Goal: Task Accomplishment & Management: Use online tool/utility

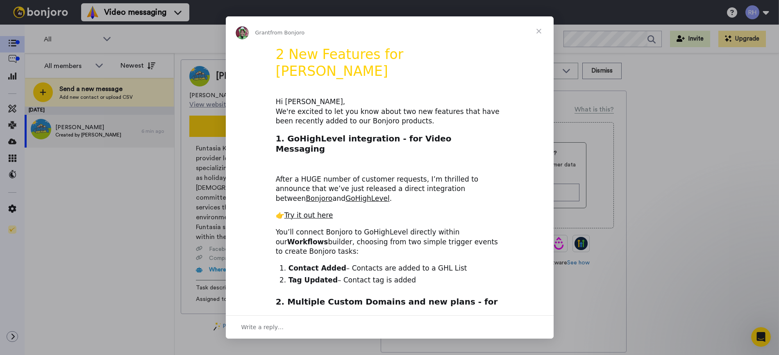
click at [527, 33] on span "Close" at bounding box center [539, 31] width 30 height 30
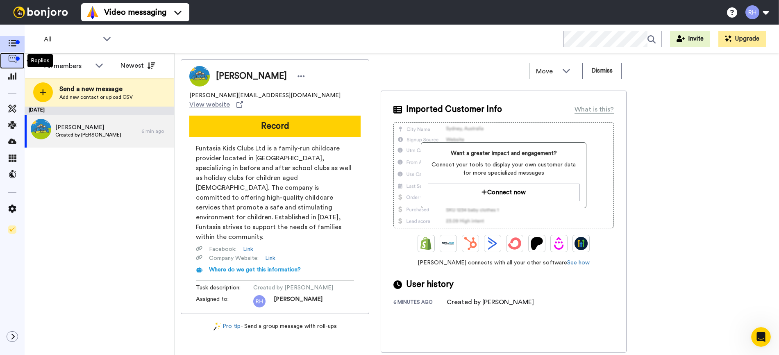
click at [13, 63] on icon at bounding box center [12, 59] width 8 height 8
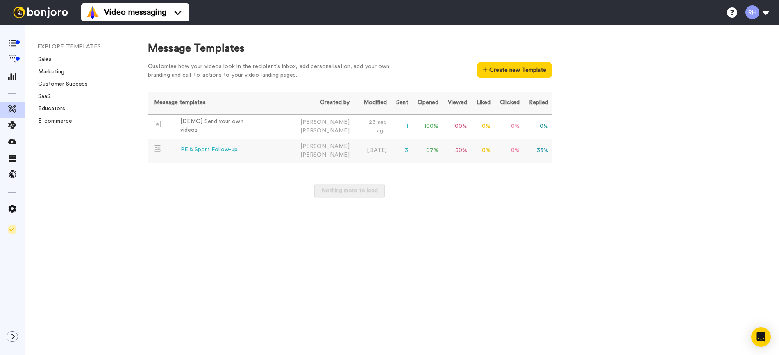
click at [306, 152] on span "[PERSON_NAME]" at bounding box center [324, 155] width 49 height 6
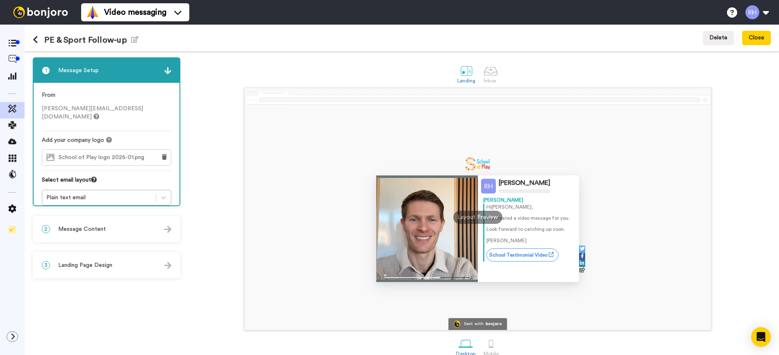
click at [130, 223] on div "2 Message Content" at bounding box center [107, 229] width 146 height 25
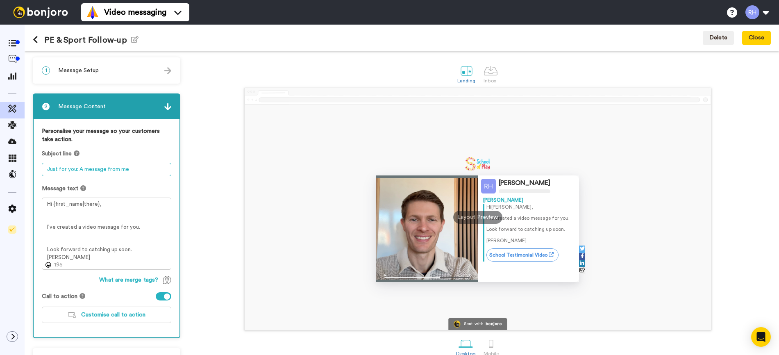
click at [108, 168] on textarea "Just for you: A message from me" at bounding box center [107, 170] width 130 height 14
click at [131, 170] on textarea "Just for you: A message from me" at bounding box center [107, 170] width 130 height 14
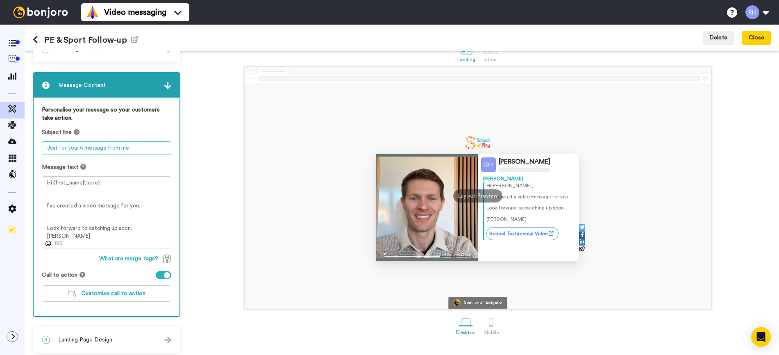
scroll to position [22, 0]
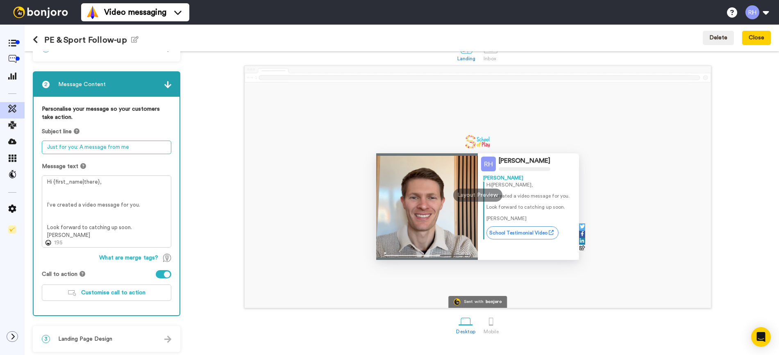
click at [106, 148] on textarea "Just for you: A message from me" at bounding box center [107, 148] width 130 height 14
drag, startPoint x: 130, startPoint y: 146, endPoint x: 40, endPoint y: 148, distance: 89.8
click at [40, 148] on div "Personalise your message so your customers take action. Subject line Just for y…" at bounding box center [107, 206] width 146 height 218
type textarea "A"
click at [48, 148] on textarea "Video create for you" at bounding box center [107, 148] width 130 height 14
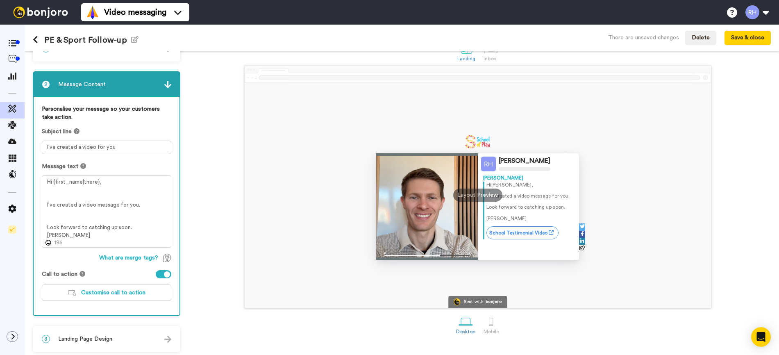
click at [108, 125] on div "Personalise your message so your customers take action." at bounding box center [107, 116] width 130 height 23
click at [124, 134] on div "Subject line" at bounding box center [107, 131] width 130 height 8
drag, startPoint x: 114, startPoint y: 146, endPoint x: 41, endPoint y: 145, distance: 73.0
click at [41, 145] on div "Personalise your message so your customers take action. Subject line I've creat…" at bounding box center [107, 206] width 146 height 218
drag, startPoint x: 101, startPoint y: 146, endPoint x: 89, endPoint y: 148, distance: 12.4
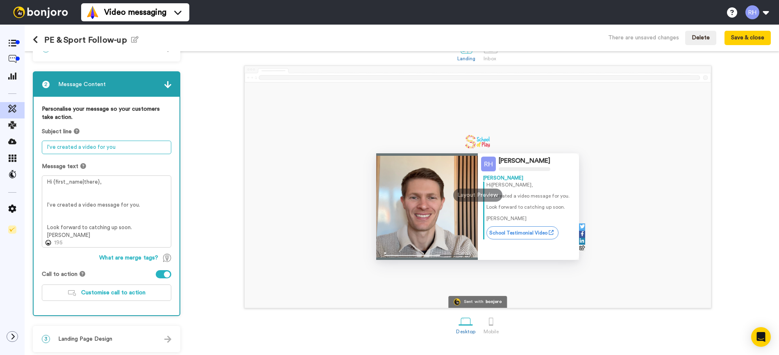
click at [101, 146] on textarea "I've created a video for you" at bounding box center [107, 148] width 130 height 14
drag, startPoint x: 80, startPoint y: 146, endPoint x: 37, endPoint y: 148, distance: 43.1
click at [37, 148] on div "Personalise your message so your customers take action. Subject line I've creat…" at bounding box center [107, 206] width 146 height 218
click at [118, 149] on textarea "A video message for you" at bounding box center [107, 148] width 130 height 14
type textarea "A video message for you"
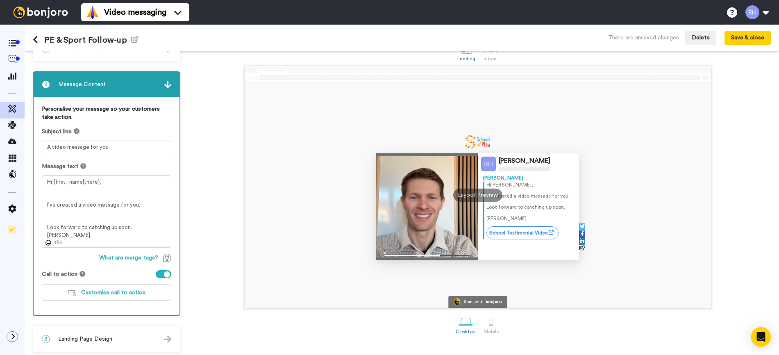
click at [121, 126] on div "Personalise your message so your customers take action." at bounding box center [107, 116] width 130 height 23
click at [123, 123] on div "Personalise your message so your customers take action." at bounding box center [107, 116] width 130 height 23
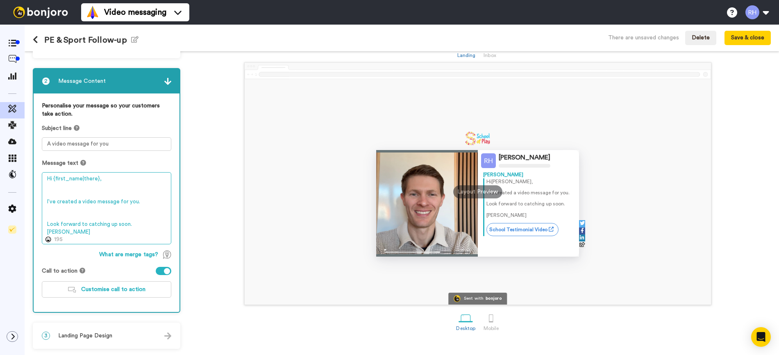
click at [136, 223] on textarea "Hi {first_name|there}, I’ve created a video message for you. Look forward to ca…" at bounding box center [107, 208] width 130 height 72
click at [127, 288] on span "Customise call to action" at bounding box center [113, 289] width 64 height 6
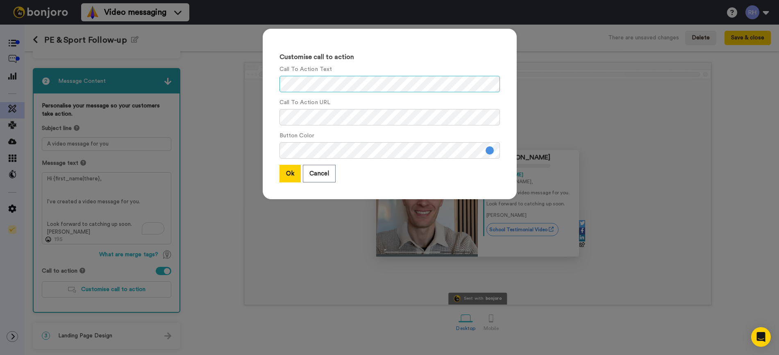
click at [255, 82] on div "Customise call to action Call To Action Text Call To Action URL Button Color Ok…" at bounding box center [390, 117] width 270 height 195
drag, startPoint x: 400, startPoint y: 173, endPoint x: 311, endPoint y: 184, distance: 89.6
click at [399, 173] on div "Ok Cancel" at bounding box center [390, 174] width 220 height 18
click at [287, 177] on button "Ok" at bounding box center [290, 174] width 21 height 18
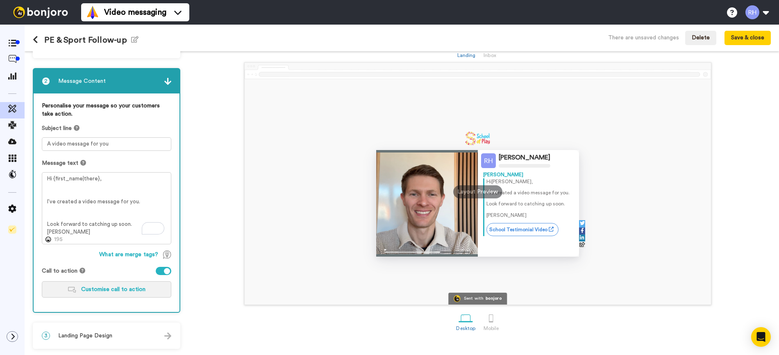
scroll to position [0, 0]
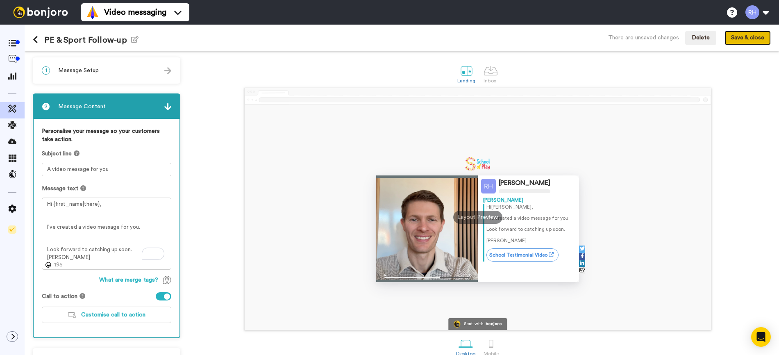
click at [744, 38] on button "Save & close" at bounding box center [748, 38] width 46 height 15
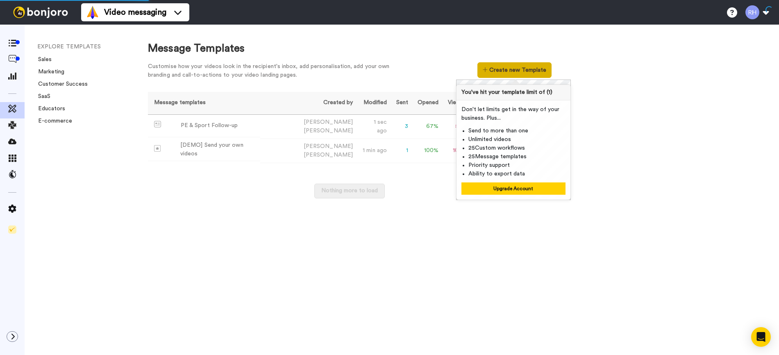
click at [491, 76] on button "Create new Template" at bounding box center [514, 70] width 74 height 16
click at [214, 238] on div "Message Templates Customise how your videos look in the recipient's inbox, add …" at bounding box center [456, 190] width 648 height 330
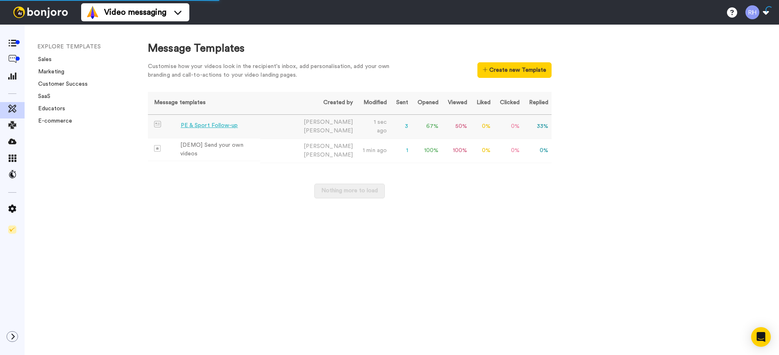
click at [228, 124] on div "PE & Sport Follow-up" at bounding box center [209, 125] width 57 height 9
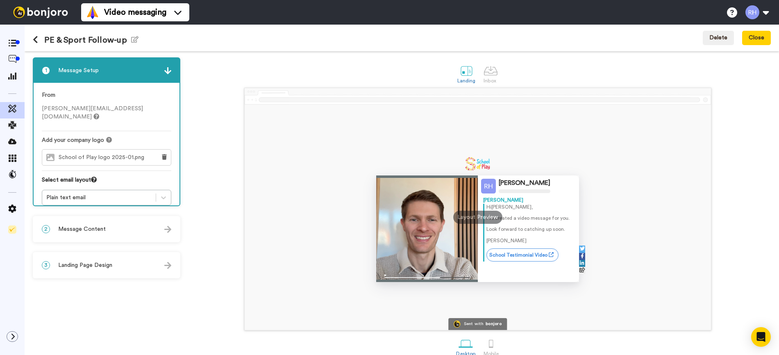
drag, startPoint x: 145, startPoint y: 230, endPoint x: 157, endPoint y: 245, distance: 18.8
click at [145, 230] on div "2 Message Content" at bounding box center [107, 229] width 146 height 25
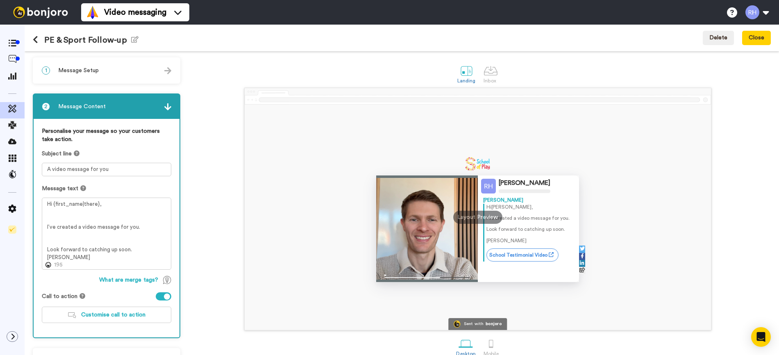
click at [108, 68] on div "1 Message Setup" at bounding box center [107, 70] width 146 height 25
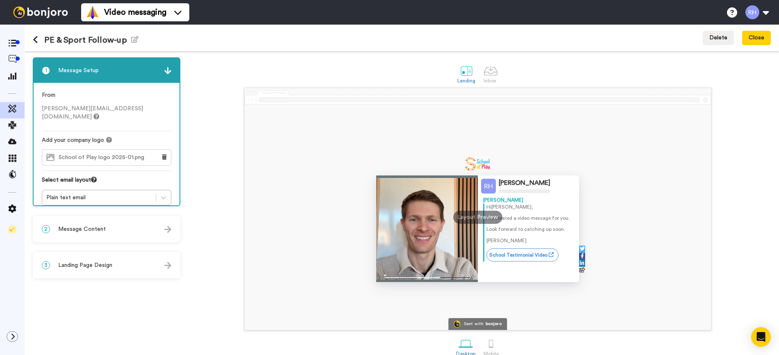
click at [109, 264] on span "Landing Page Design" at bounding box center [85, 265] width 54 height 8
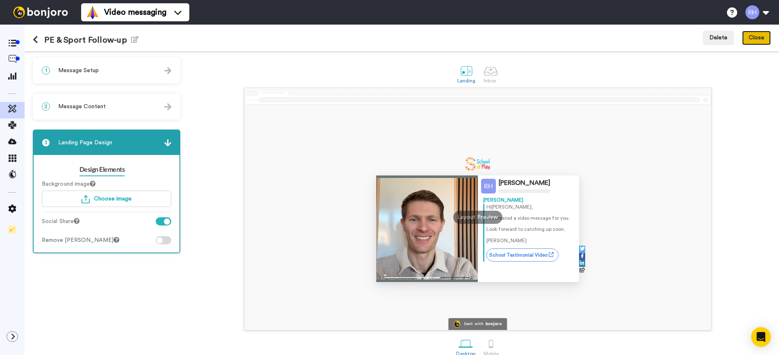
click at [750, 39] on button "Close" at bounding box center [756, 38] width 29 height 15
